Goal: Transaction & Acquisition: Obtain resource

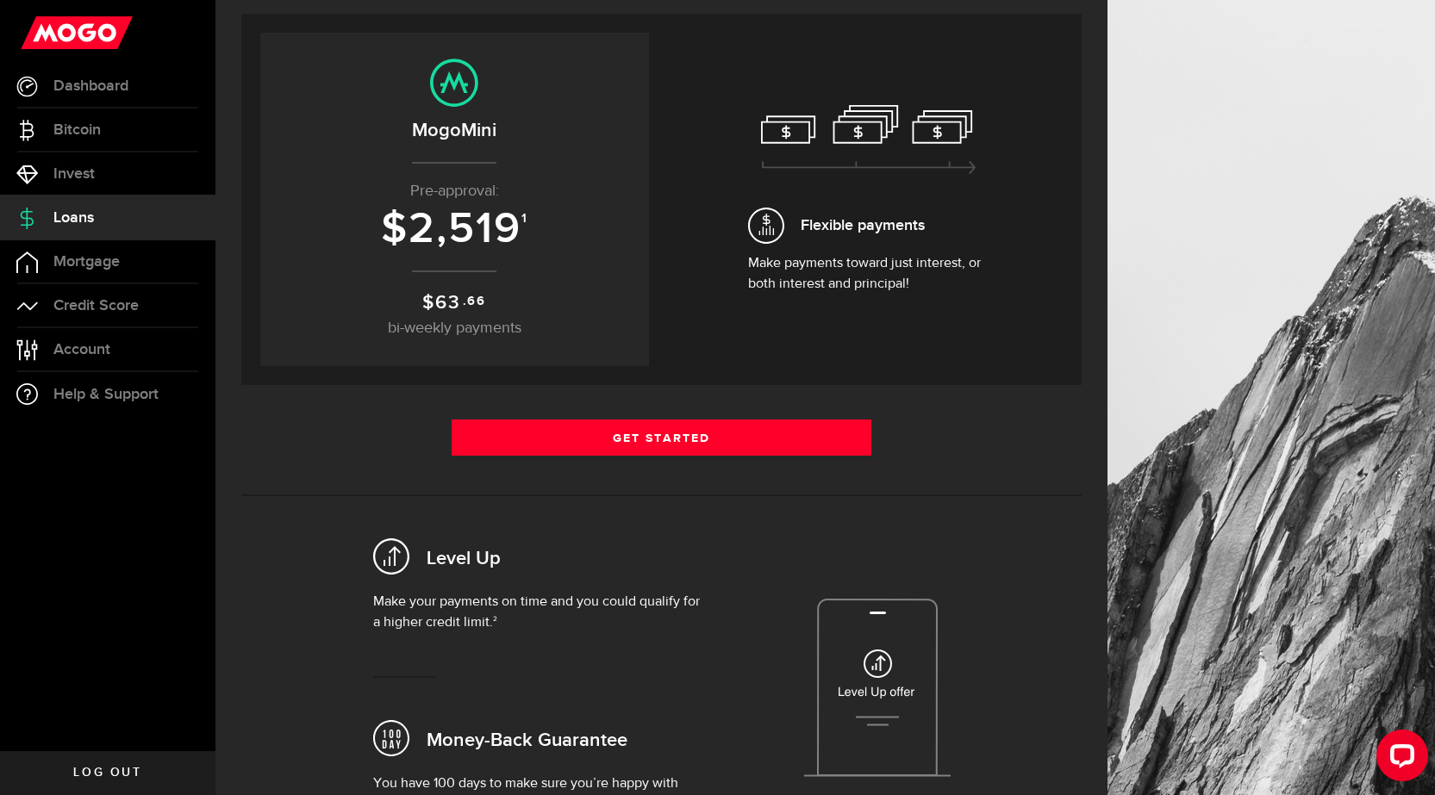
scroll to position [172, 0]
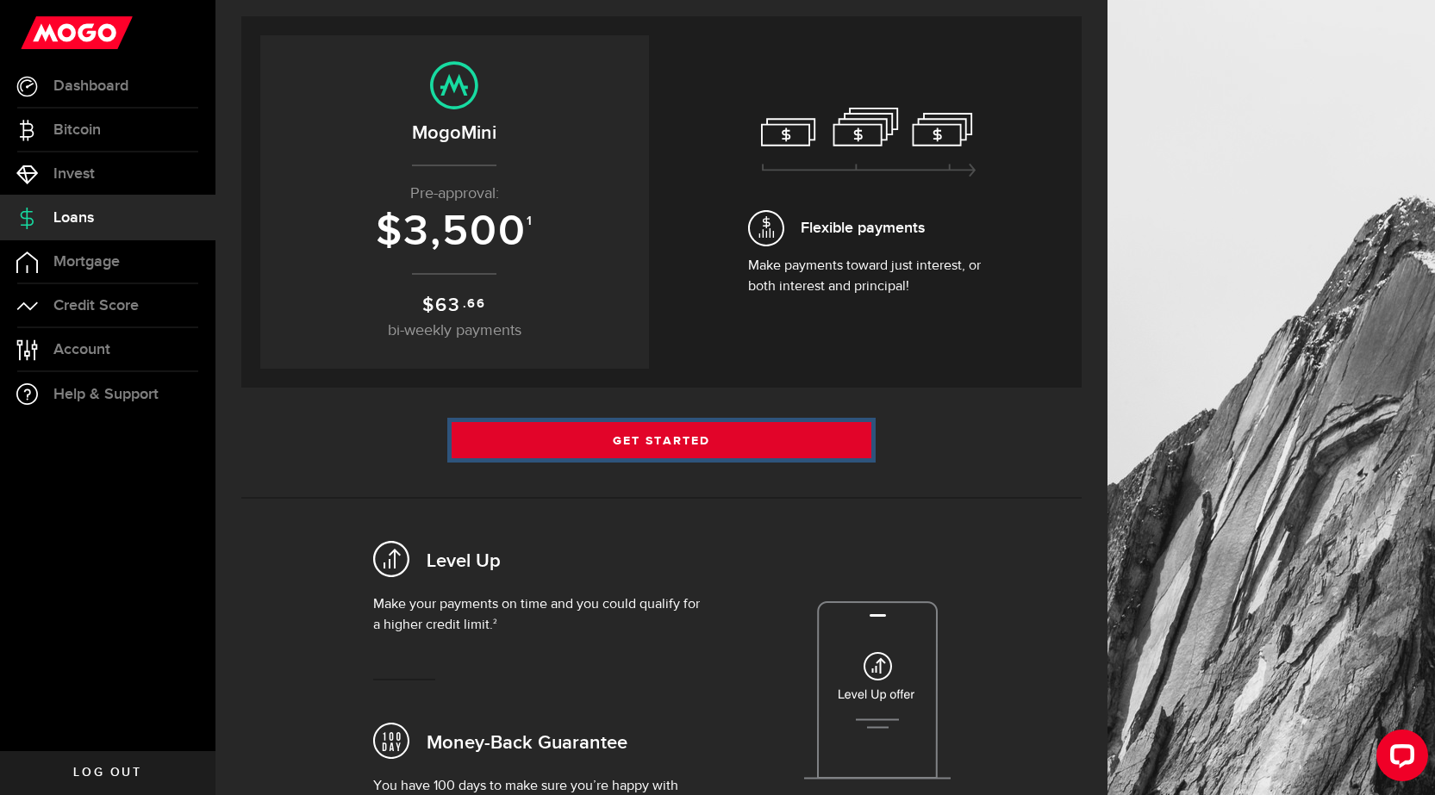
click at [673, 448] on link "Get Started" at bounding box center [662, 440] width 421 height 36
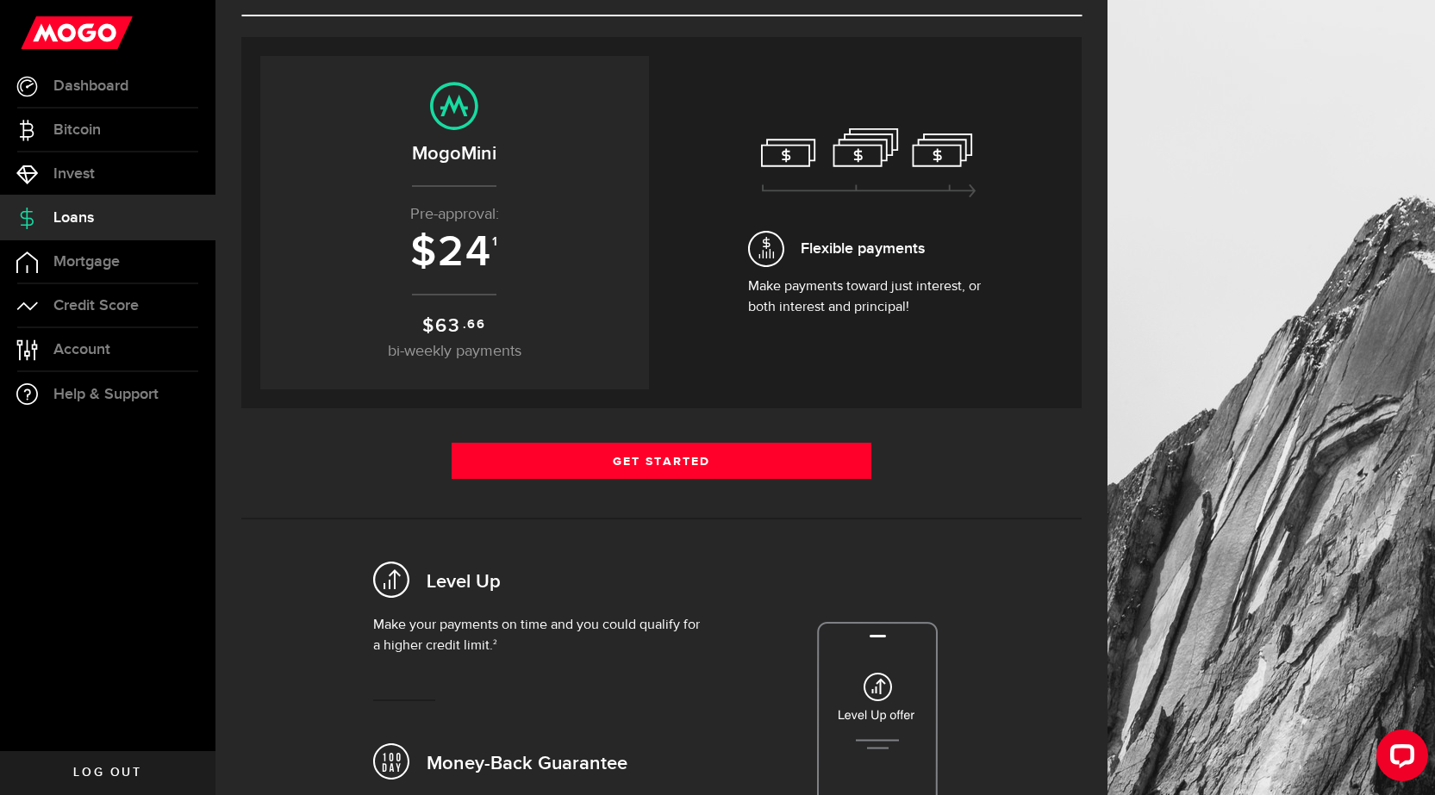
scroll to position [172, 0]
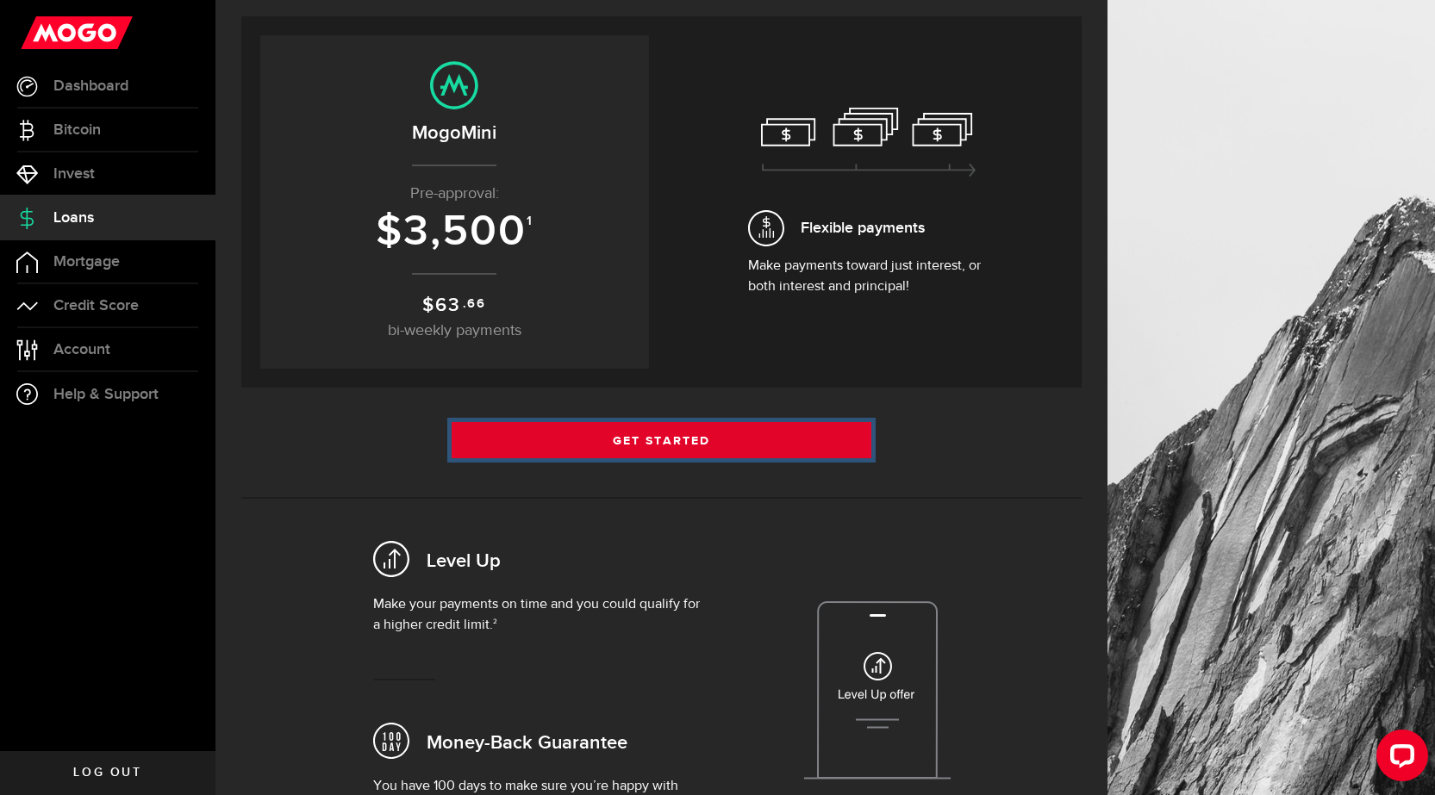
click at [676, 436] on link "Get Started" at bounding box center [662, 440] width 421 height 36
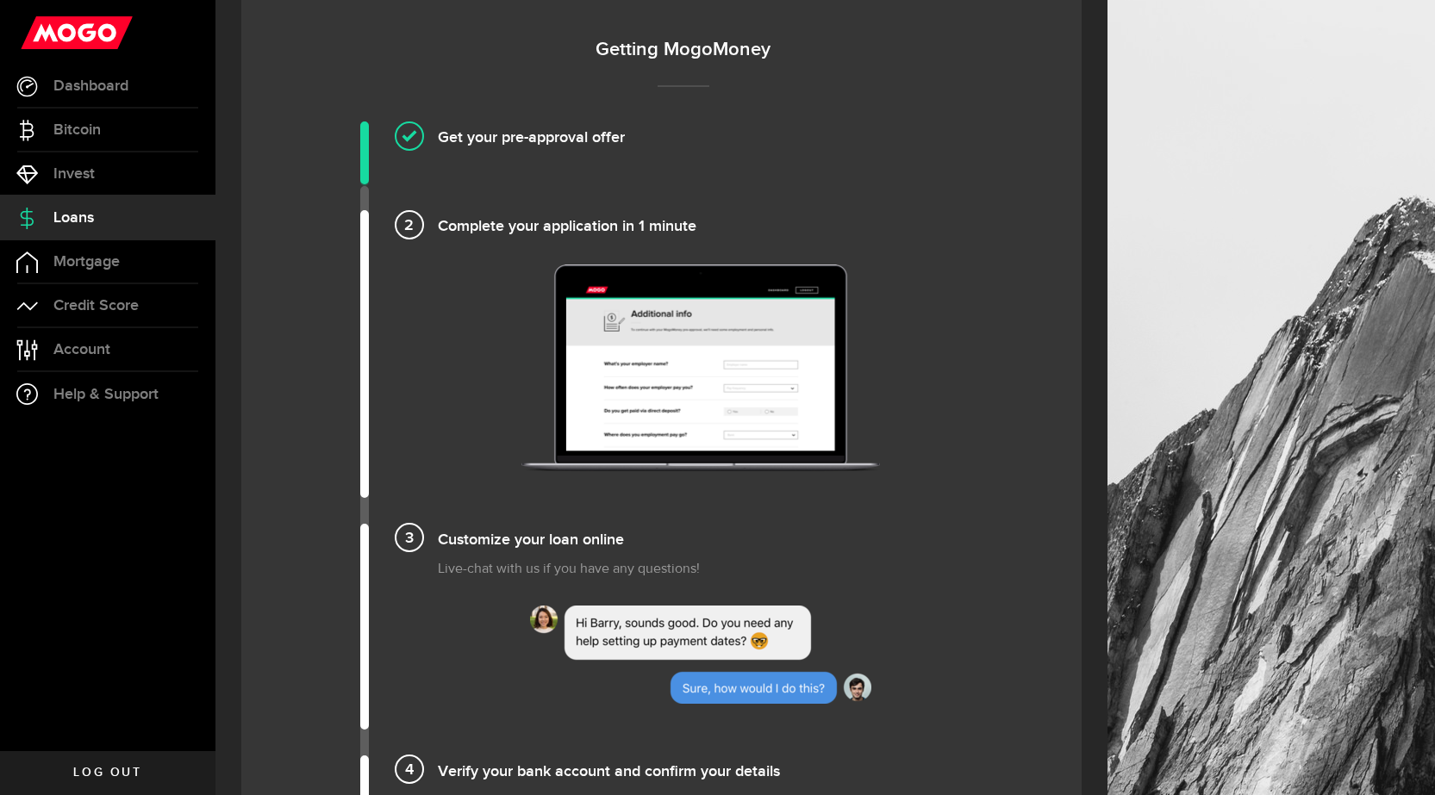
scroll to position [1120, 0]
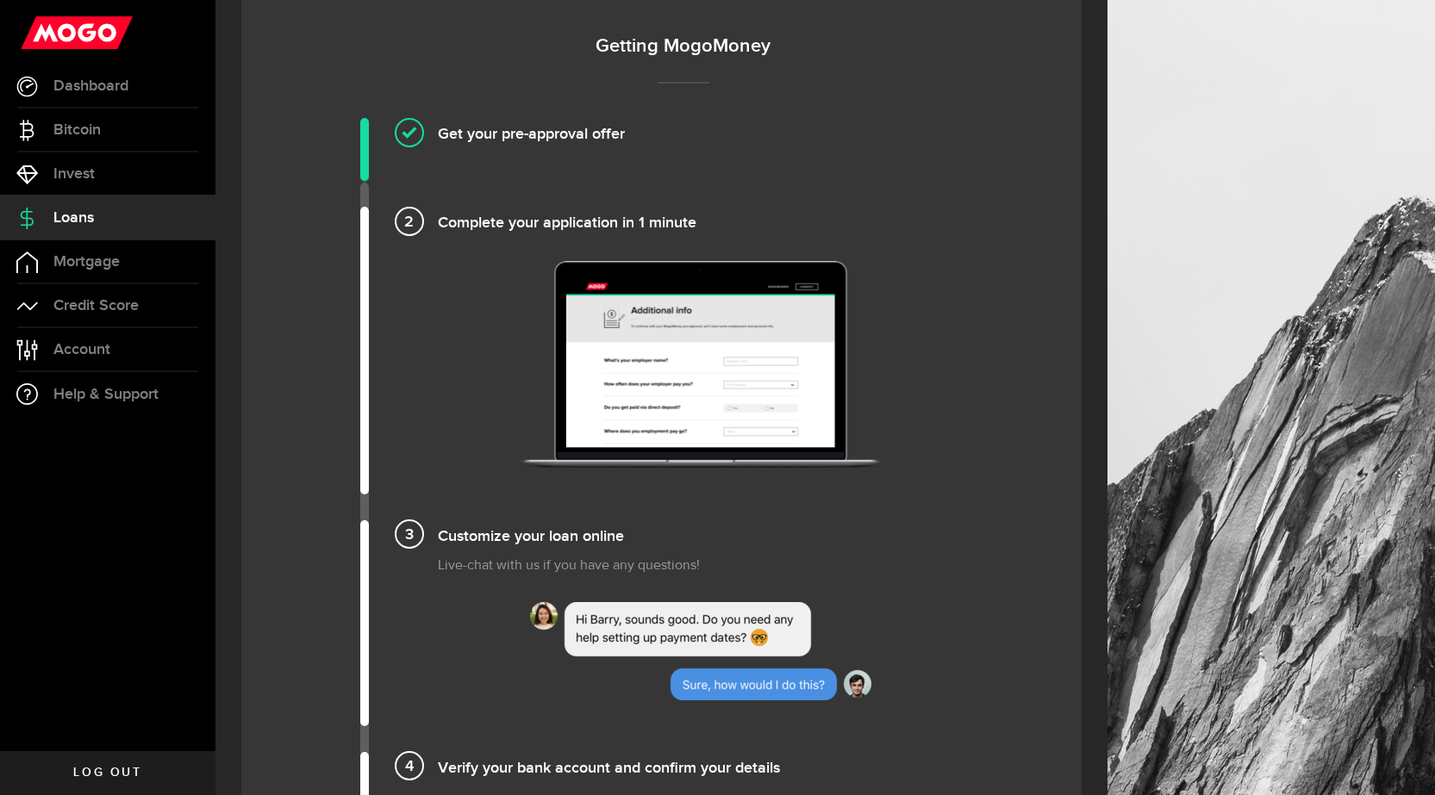
click at [493, 134] on h4 "Get your pre-approval offer" at bounding box center [701, 132] width 526 height 28
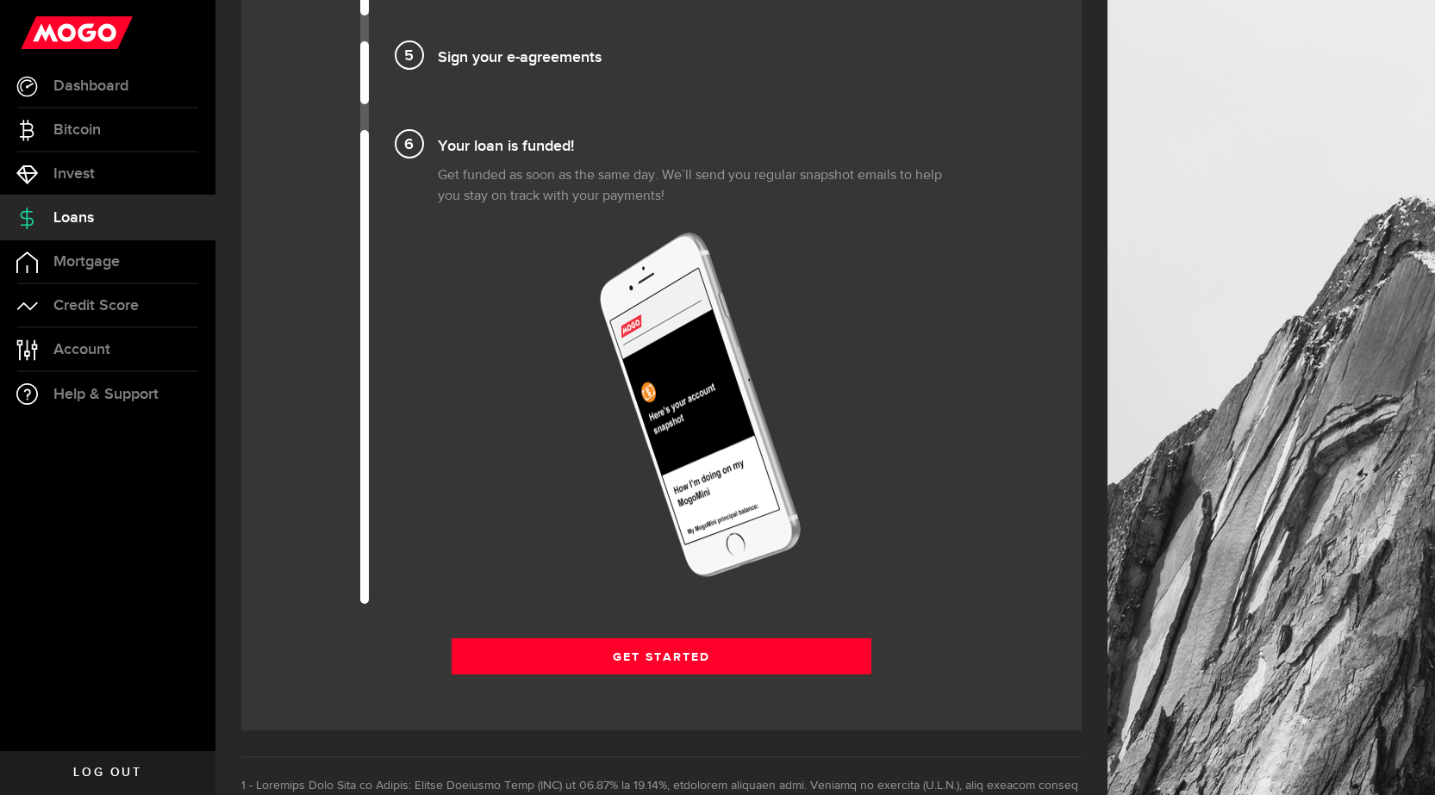
scroll to position [2154, 0]
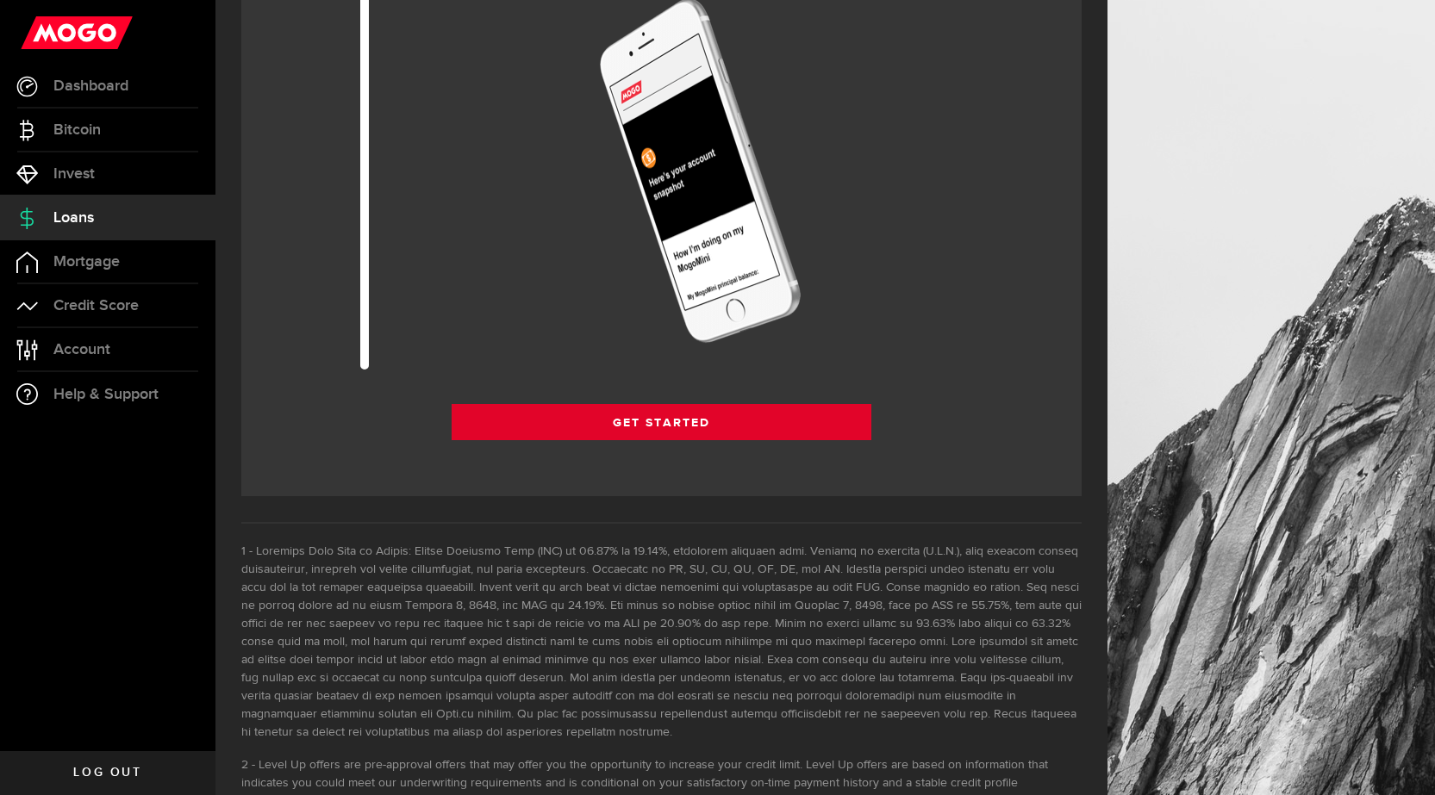
click at [718, 411] on link "Get Started" at bounding box center [662, 422] width 421 height 36
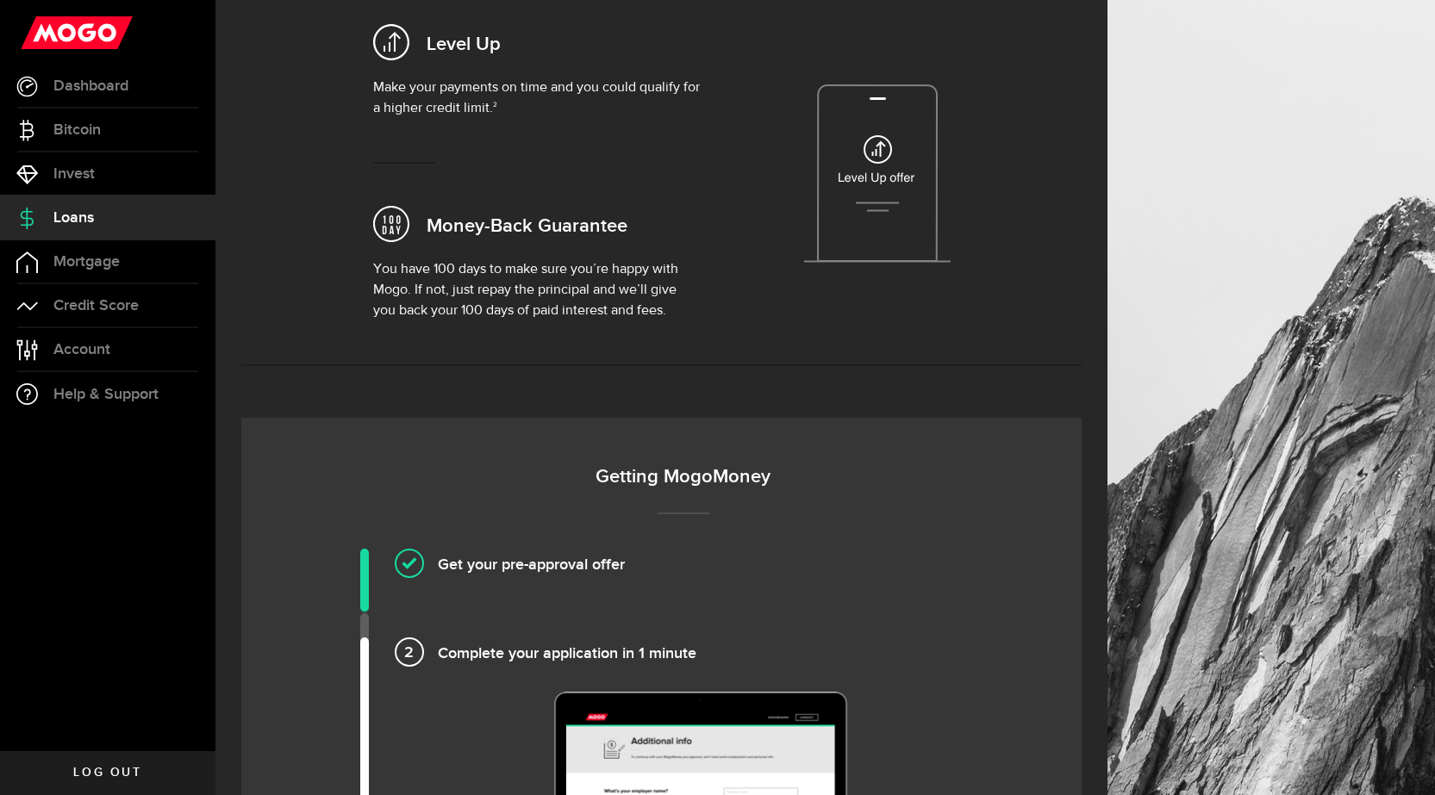
scroll to position [776, 0]
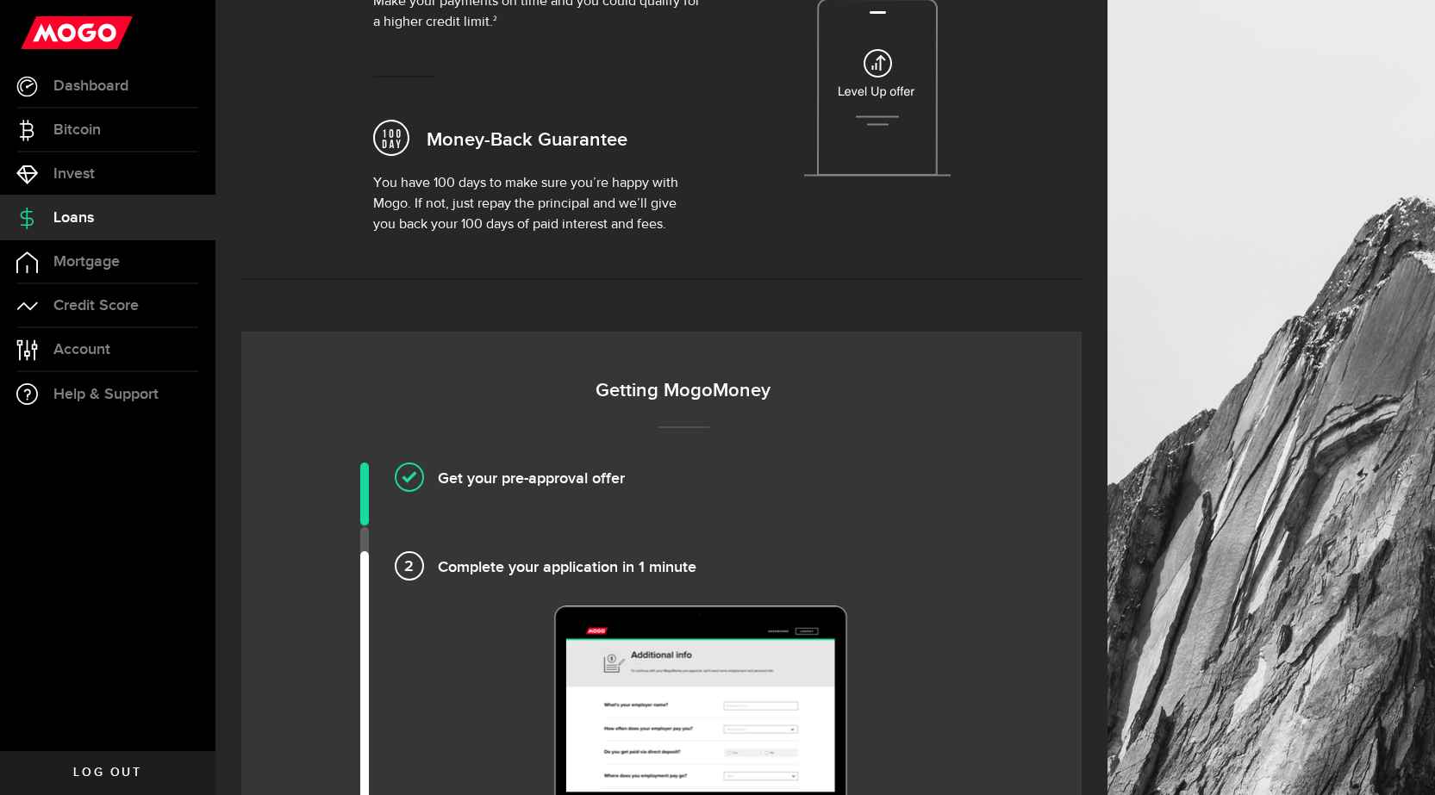
click at [627, 681] on img at bounding box center [700, 709] width 358 height 207
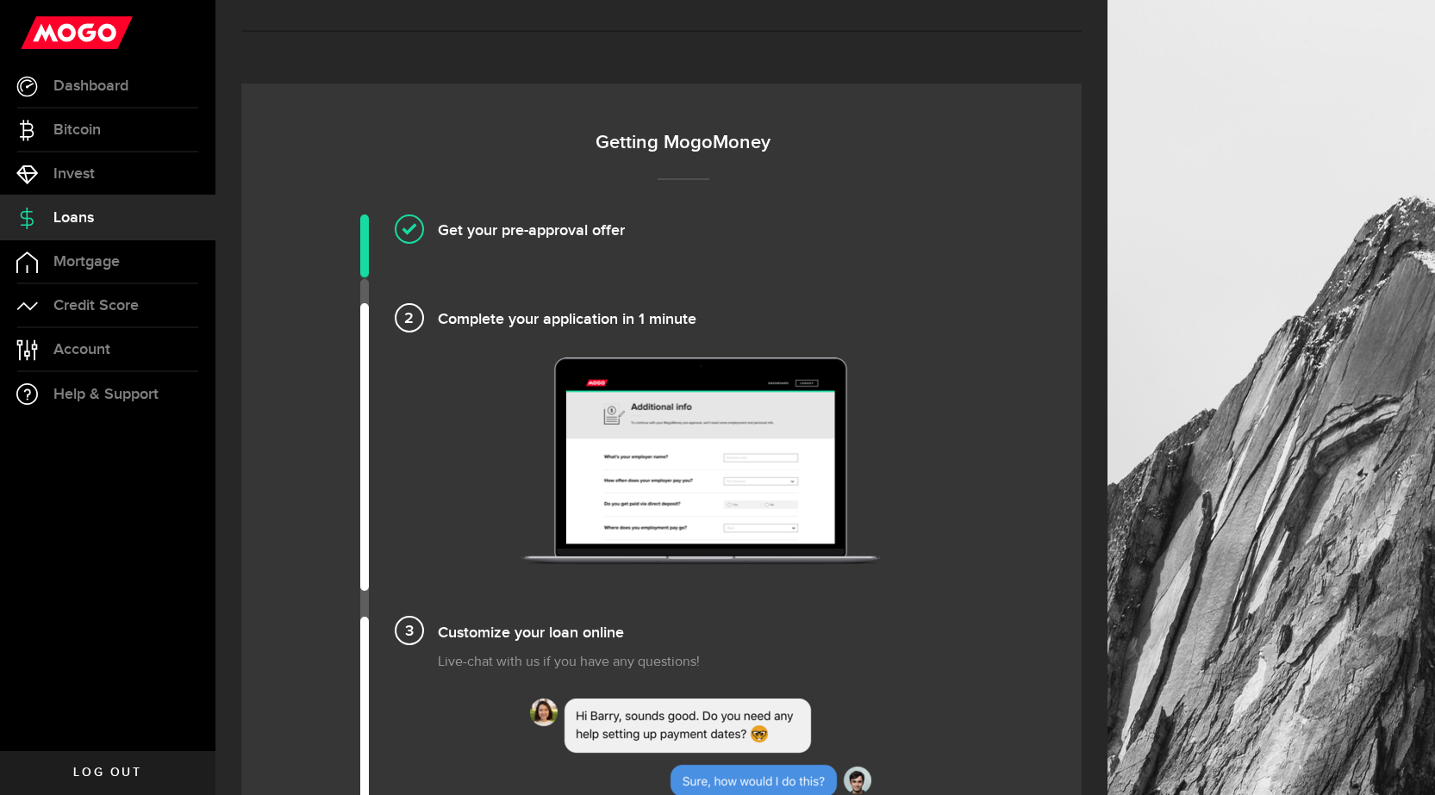
scroll to position [1034, 0]
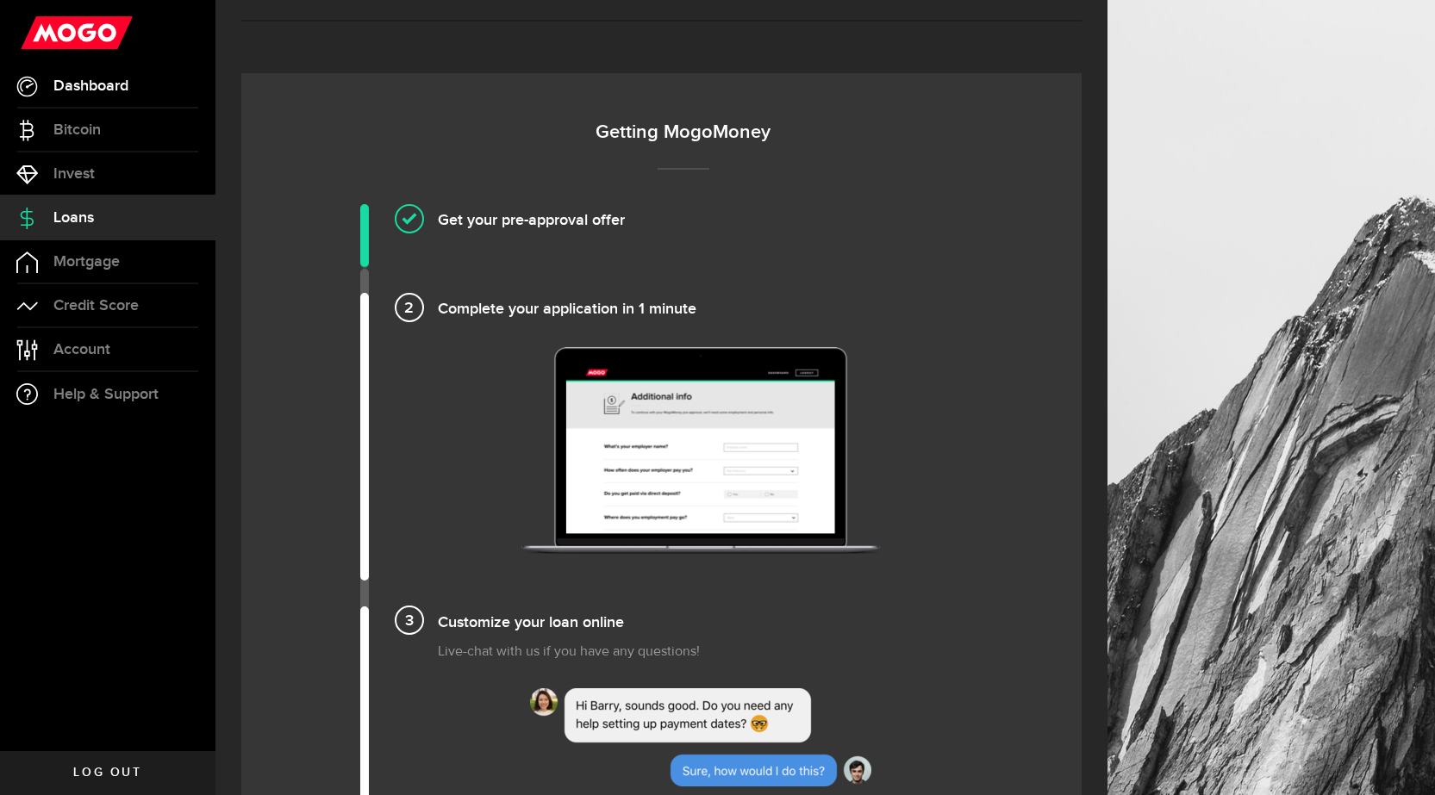
click at [103, 87] on span "Dashboard" at bounding box center [90, 86] width 75 height 16
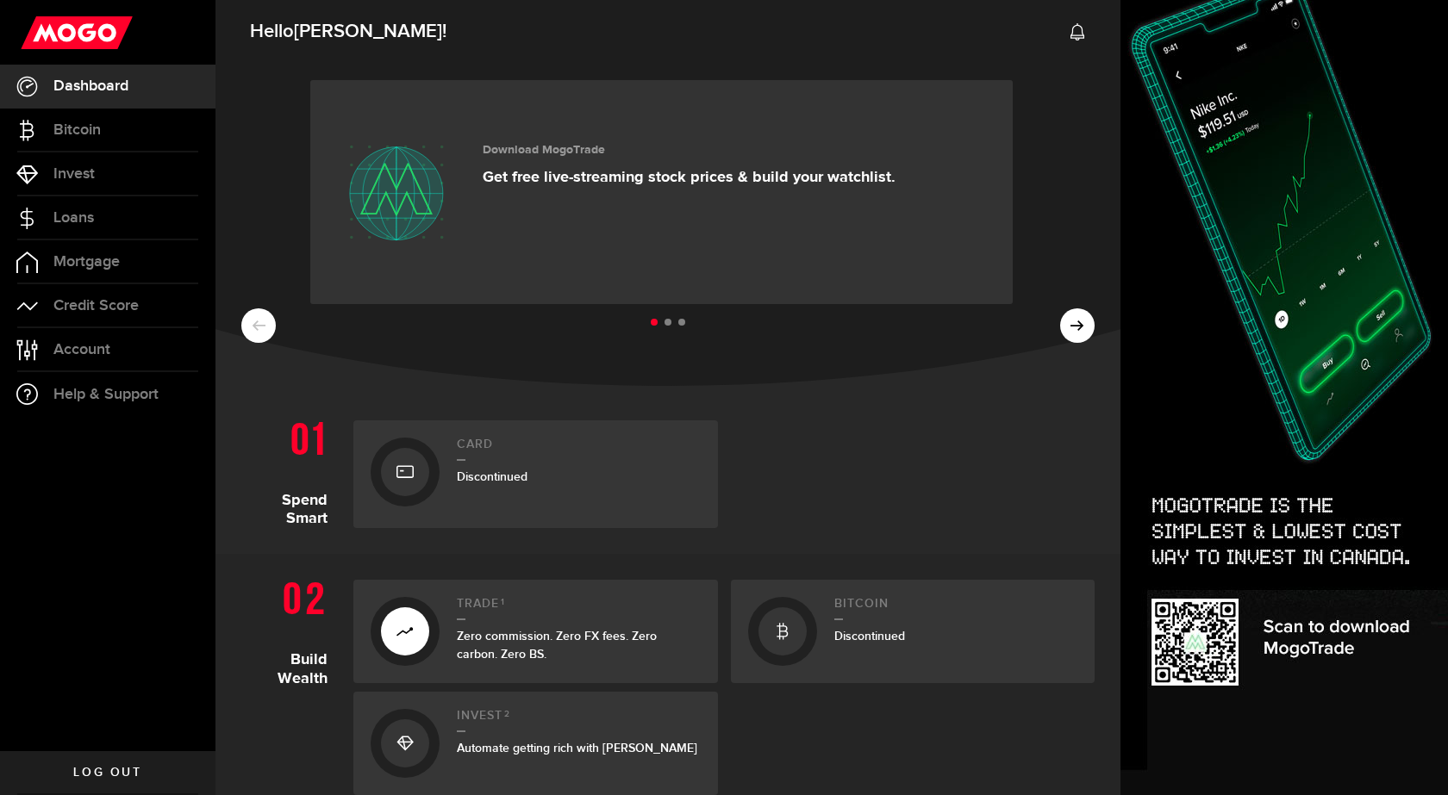
click at [1070, 20] on link at bounding box center [1077, 32] width 17 height 36
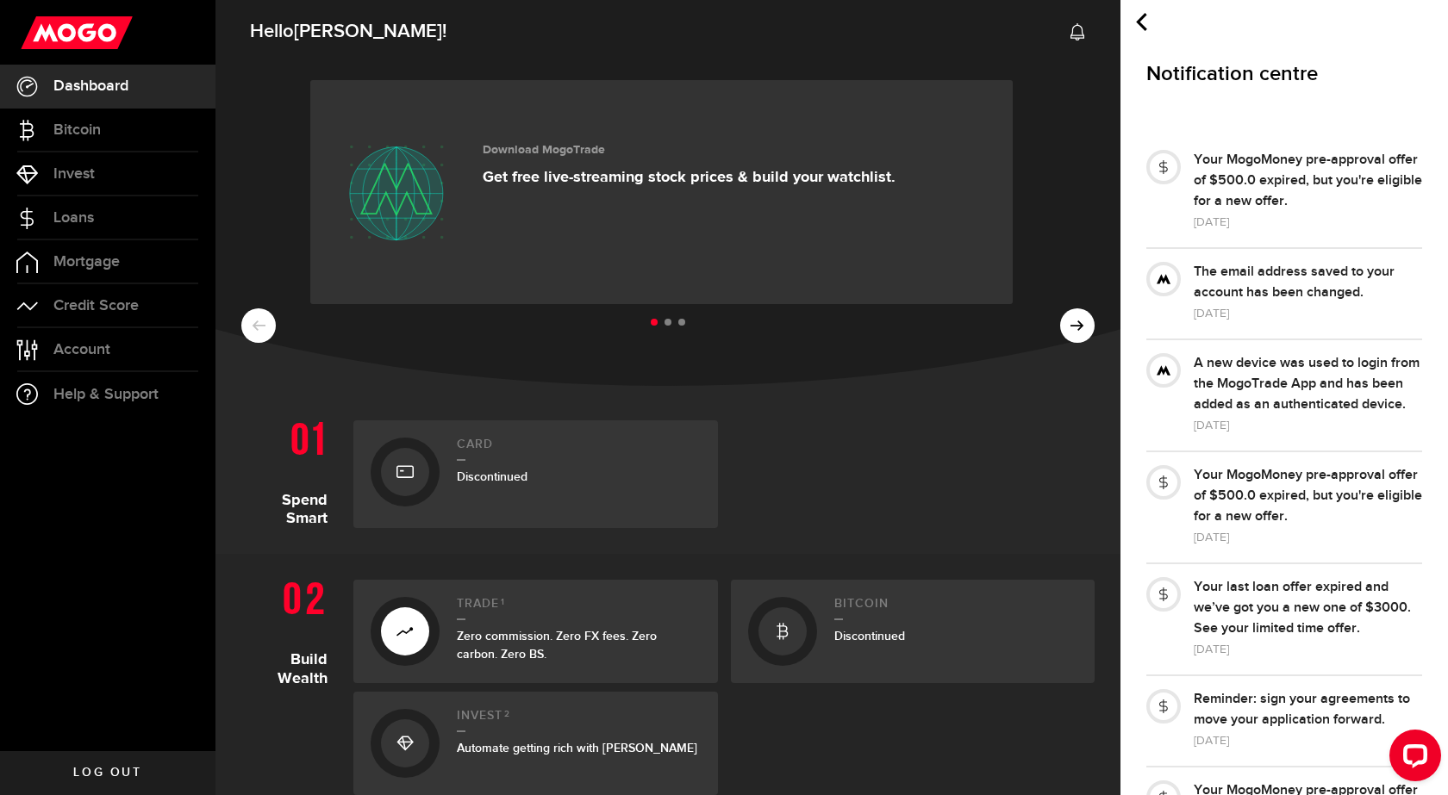
click at [1064, 314] on ul at bounding box center [667, 323] width 853 height 22
click at [1088, 330] on ul at bounding box center [667, 323] width 853 height 22
click at [97, 363] on link "Account Compte" at bounding box center [107, 349] width 215 height 43
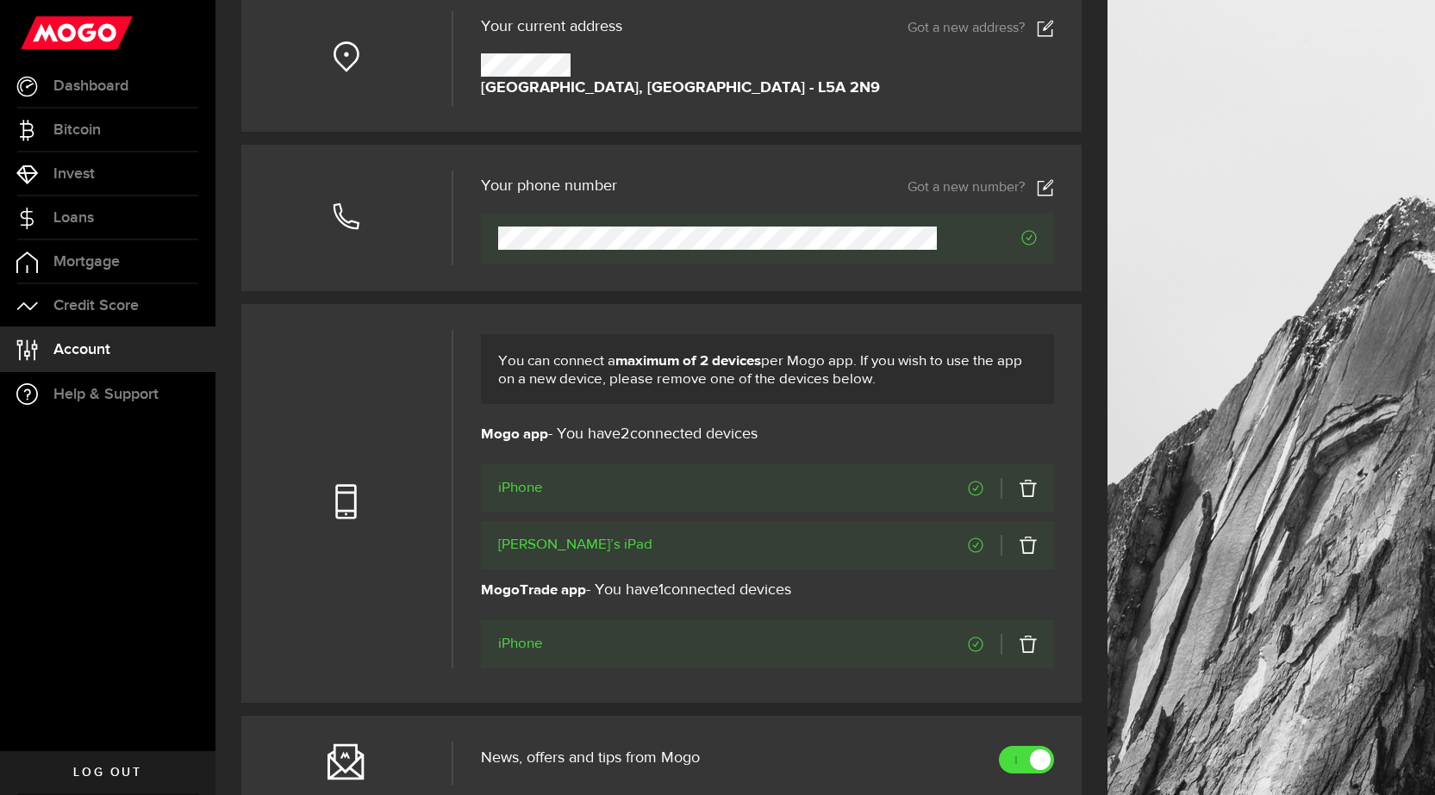
scroll to position [431, 0]
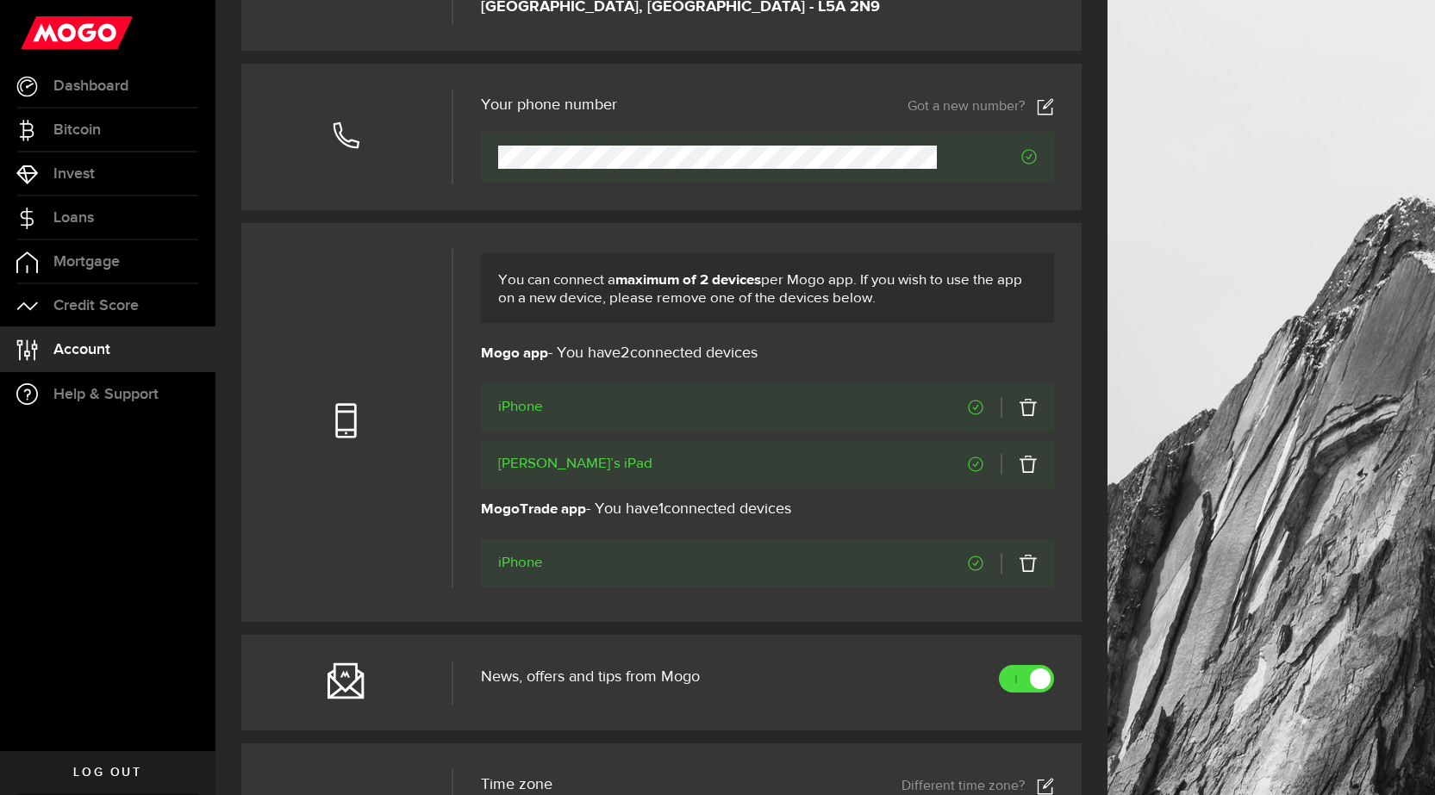
click at [1037, 563] on link at bounding box center [1019, 563] width 36 height 21
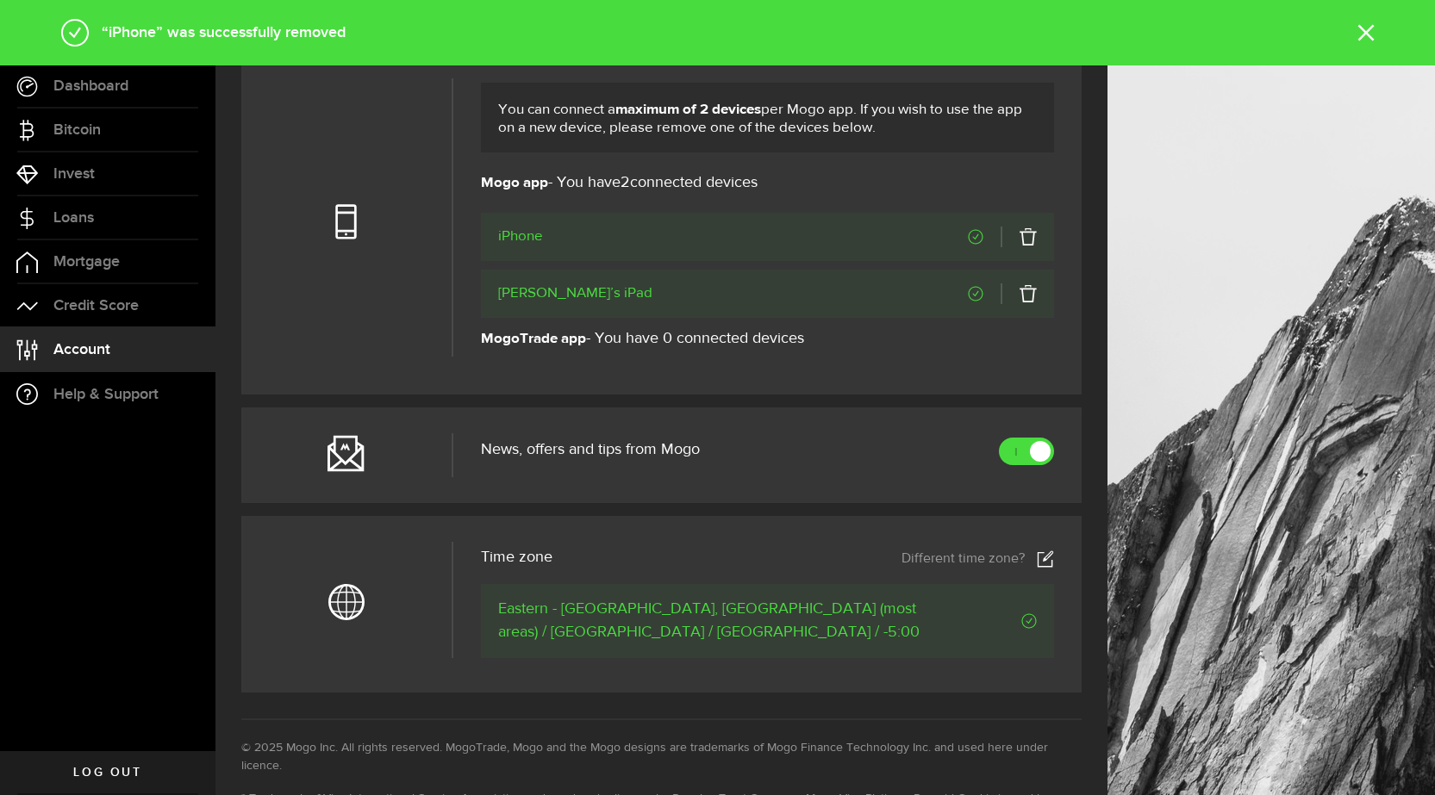
scroll to position [603, 0]
click at [351, 451] on icon at bounding box center [345, 451] width 37 height 37
drag, startPoint x: 351, startPoint y: 451, endPoint x: 487, endPoint y: 456, distance: 136.3
click at [352, 451] on icon at bounding box center [345, 451] width 37 height 37
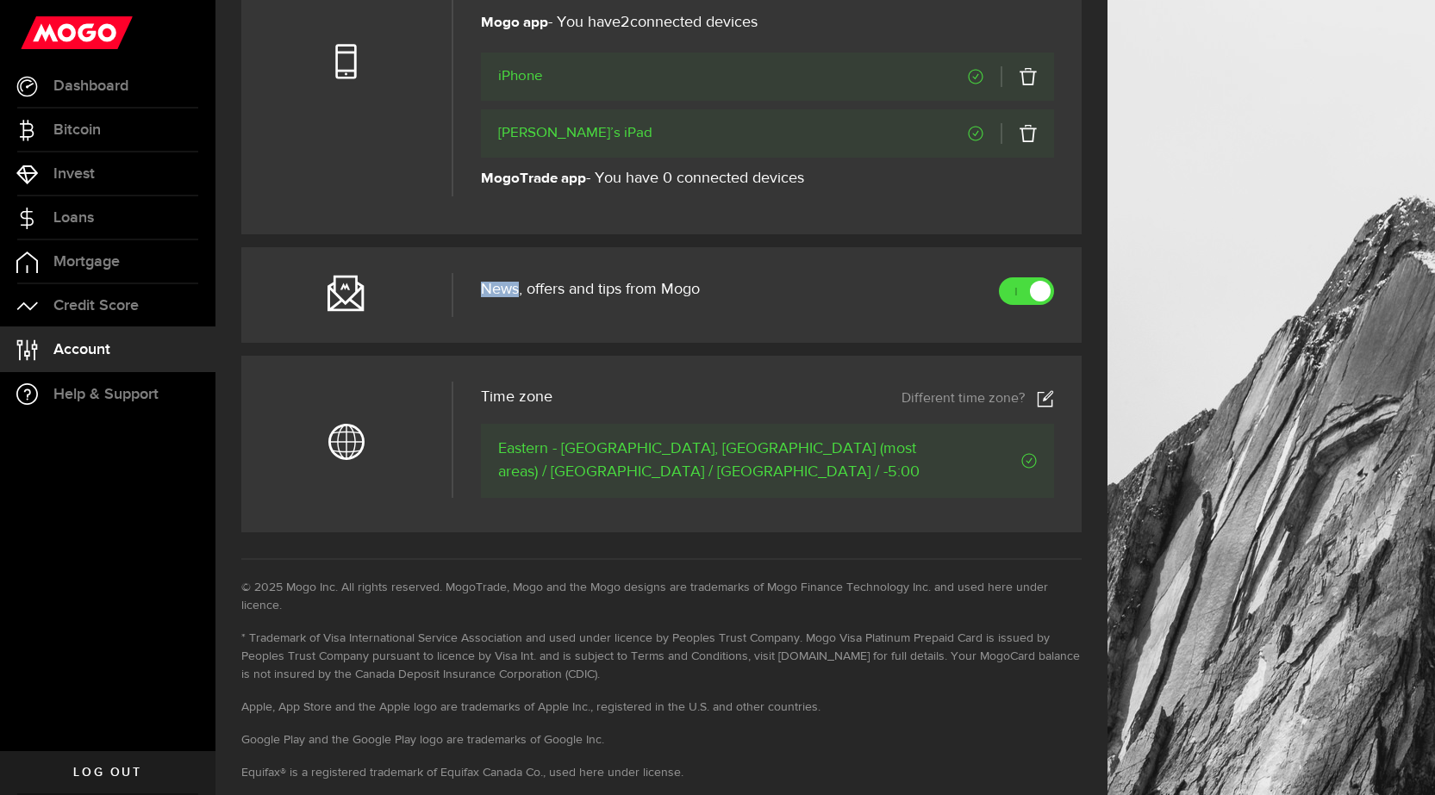
scroll to position [776, 0]
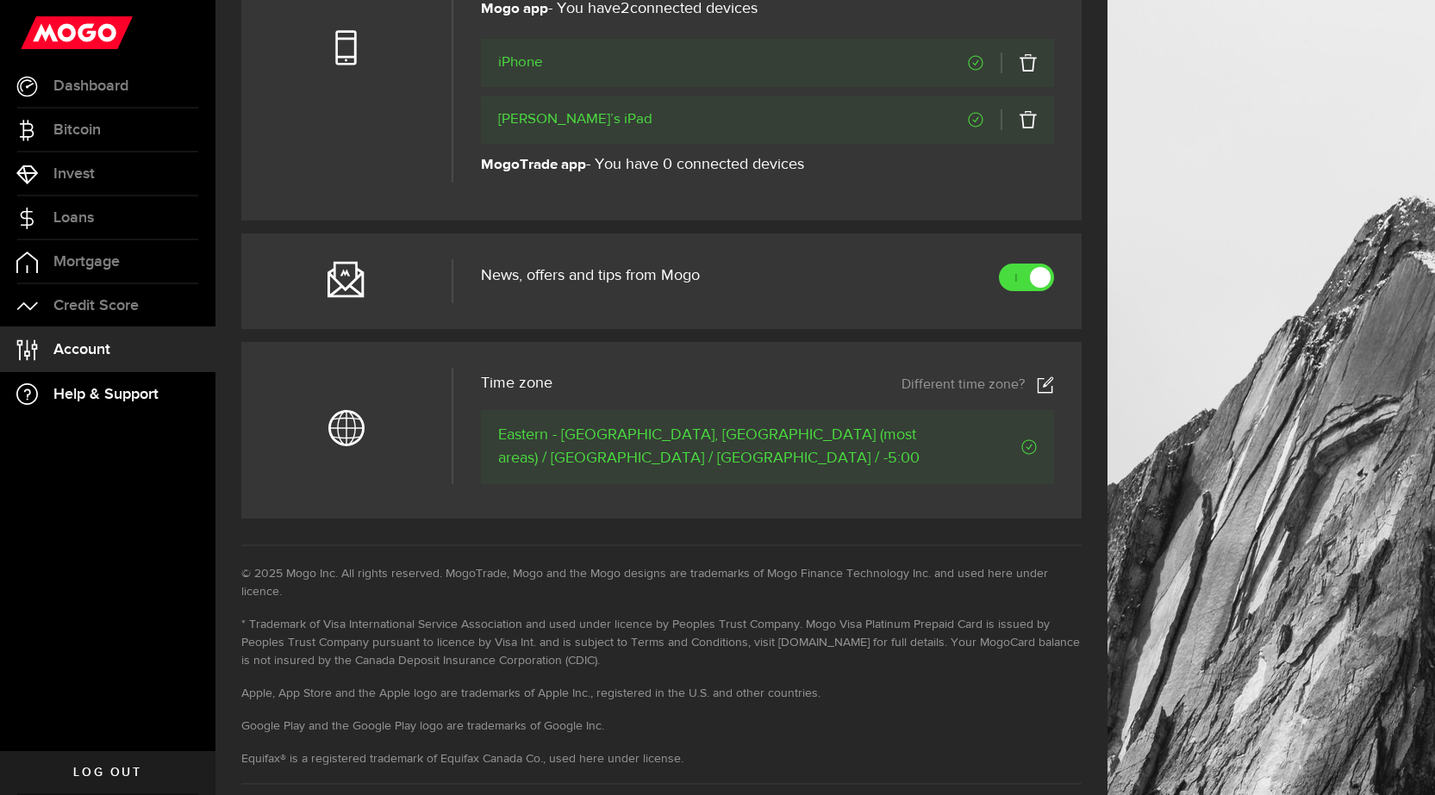
click at [126, 395] on span "Help & Support" at bounding box center [105, 395] width 105 height 16
click at [73, 75] on link "Dashboard" at bounding box center [107, 86] width 215 height 43
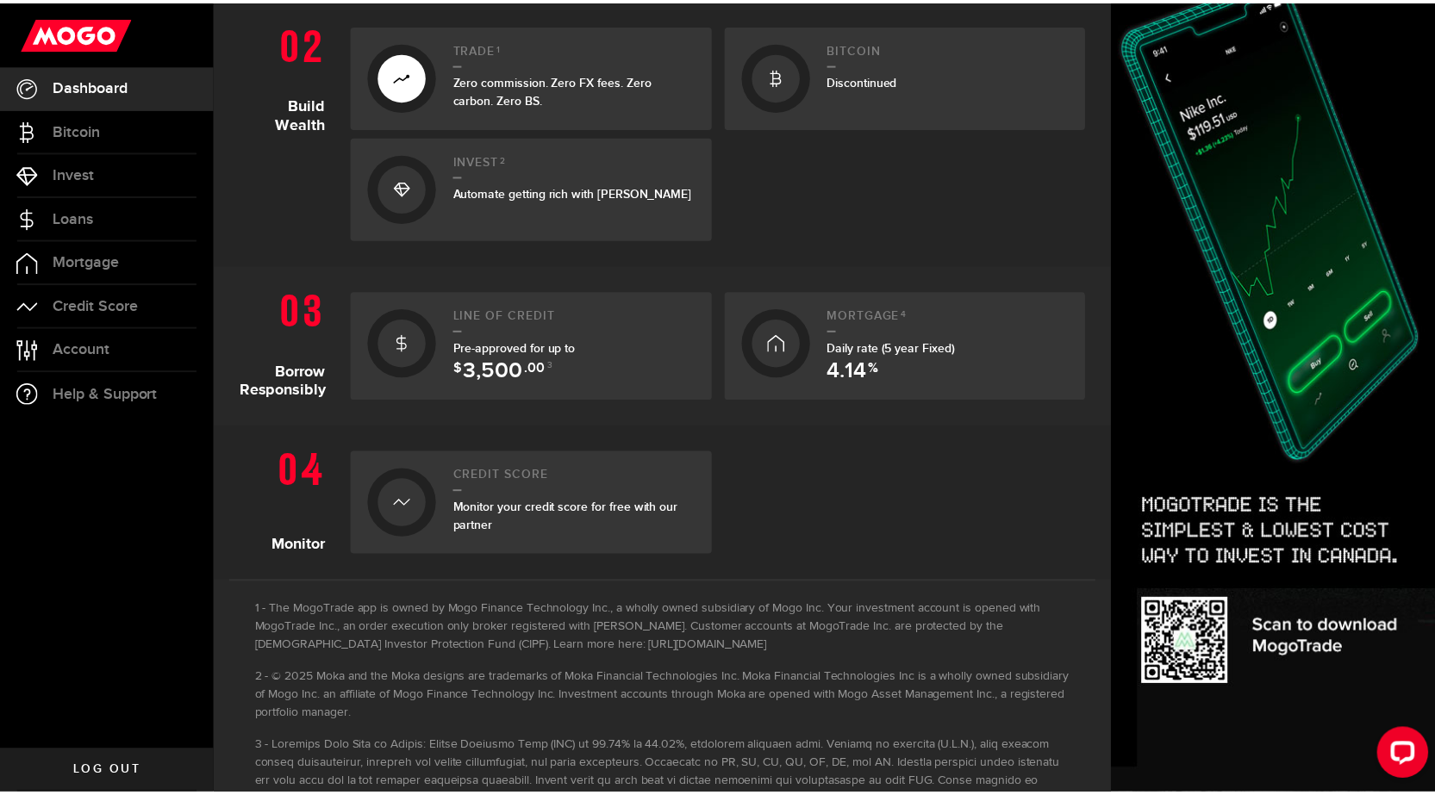
scroll to position [532, 0]
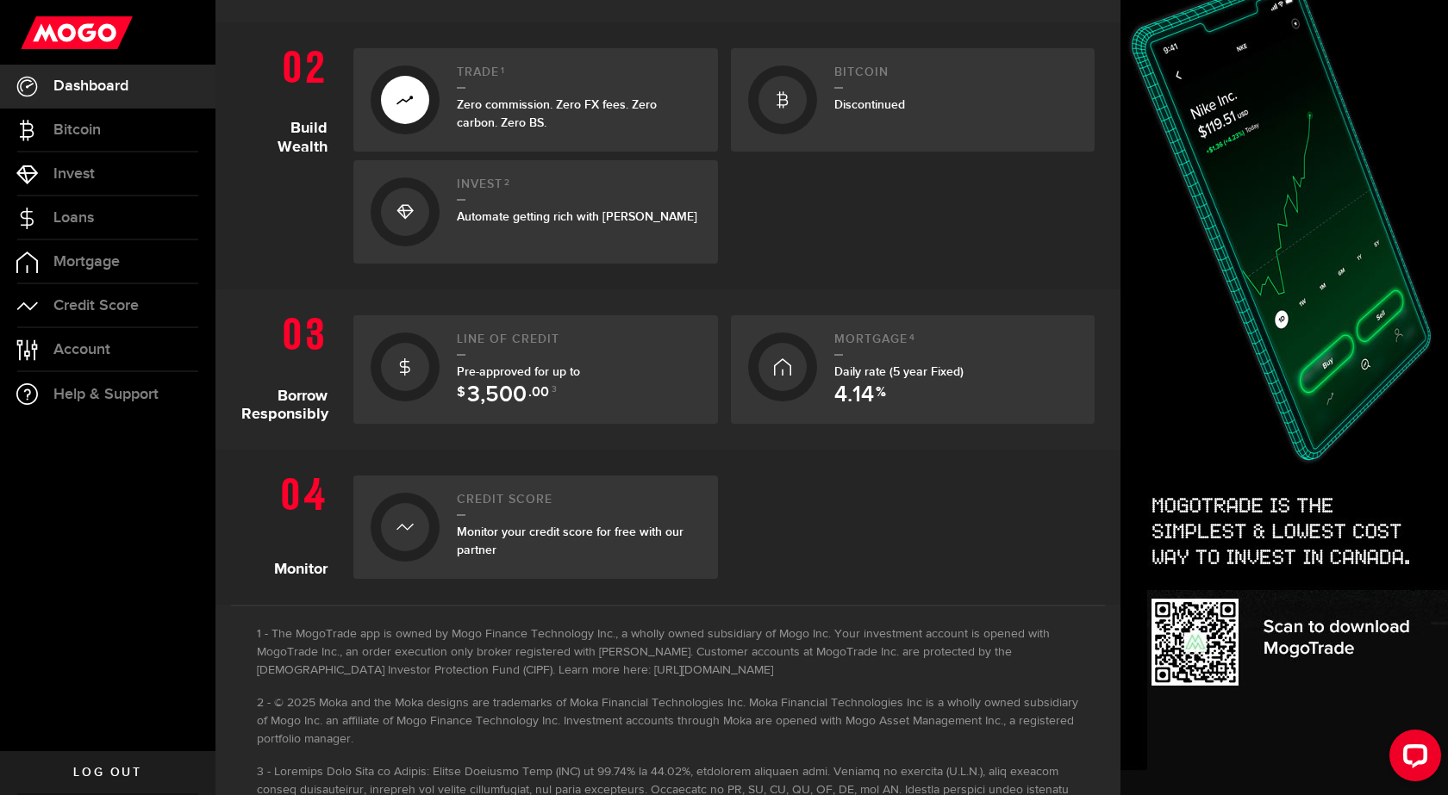
click at [406, 369] on icon at bounding box center [404, 367] width 17 height 28
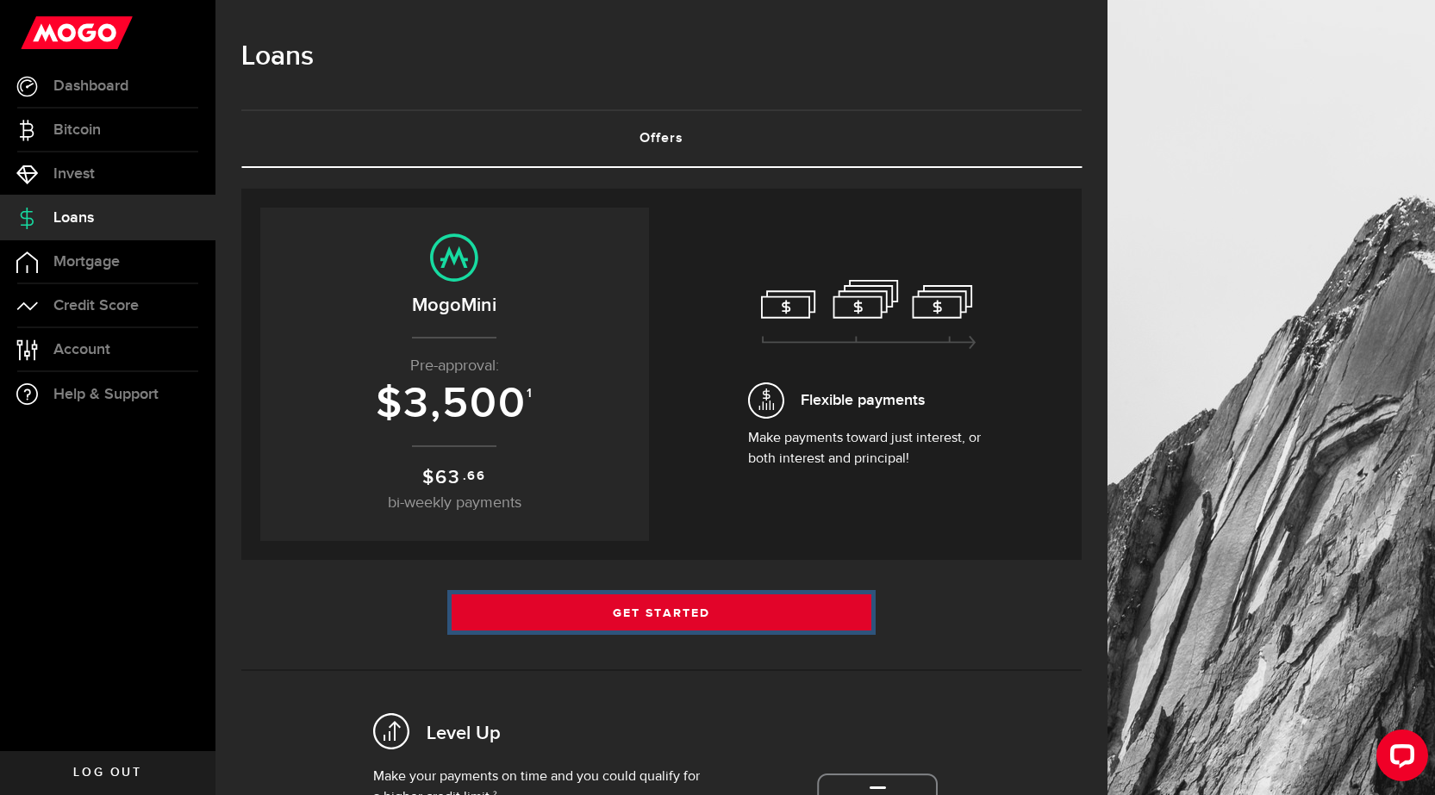
click at [696, 616] on link "Get Started" at bounding box center [662, 613] width 421 height 36
click at [697, 602] on link "Get Started" at bounding box center [662, 613] width 421 height 36
